Goal: Transaction & Acquisition: Purchase product/service

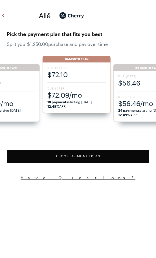
click at [128, 205] on div "Pick the payment plan that fits you best Split your $1,250.00 purchase and pay …" at bounding box center [78, 133] width 156 height 258
click at [97, 153] on button "Choose 18 -Month Plan" at bounding box center [78, 156] width 142 height 13
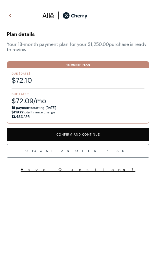
click at [101, 133] on button "Confirm and Continue" at bounding box center [78, 134] width 142 height 13
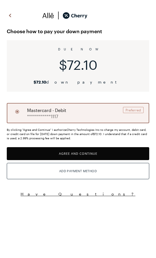
drag, startPoint x: 95, startPoint y: 152, endPoint x: 94, endPoint y: 203, distance: 51.3
click at [94, 203] on div "**********" at bounding box center [78, 133] width 156 height 258
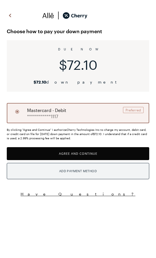
click at [94, 170] on div "Add Payment Method" at bounding box center [77, 171] width 37 height 7
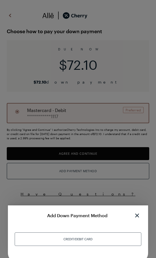
click at [117, 241] on div "Credit/Debit Card" at bounding box center [78, 240] width 127 height 14
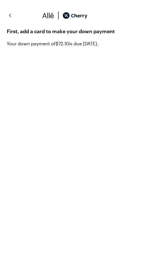
click at [11, 19] on img at bounding box center [10, 15] width 7 height 8
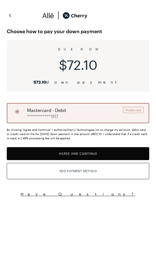
click at [107, 153] on button "Agree and Continue" at bounding box center [78, 153] width 142 height 13
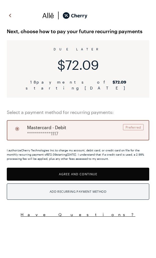
click at [93, 194] on div "Add Recurring Payment Method" at bounding box center [78, 191] width 57 height 7
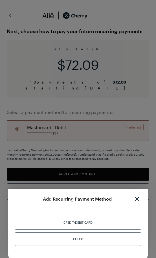
click at [96, 240] on div "Check" at bounding box center [78, 240] width 127 height 14
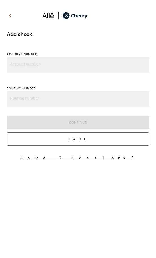
click at [86, 63] on input "Account number" at bounding box center [78, 65] width 142 height 16
type input "31241241"
click at [64, 95] on input "Routing number" at bounding box center [78, 99] width 142 height 16
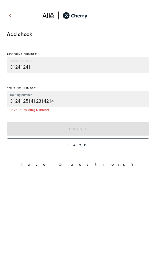
type input "312412514123142141"
type input "1234567890"
click at [102, 198] on div "Add check Account number Account number [FINANCIAL_ID] Routing number Routing n…" at bounding box center [78, 133] width 156 height 258
click at [81, 98] on input "1234567890" at bounding box center [78, 99] width 142 height 16
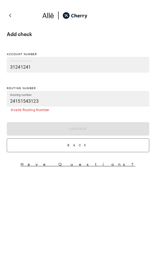
type input "24151543123"
click at [64, 63] on input "31241241" at bounding box center [78, 65] width 142 height 16
type input "2331241241"
click at [72, 102] on input "24151543123" at bounding box center [78, 99] width 142 height 16
